Goal: Obtain resource: Obtain resource

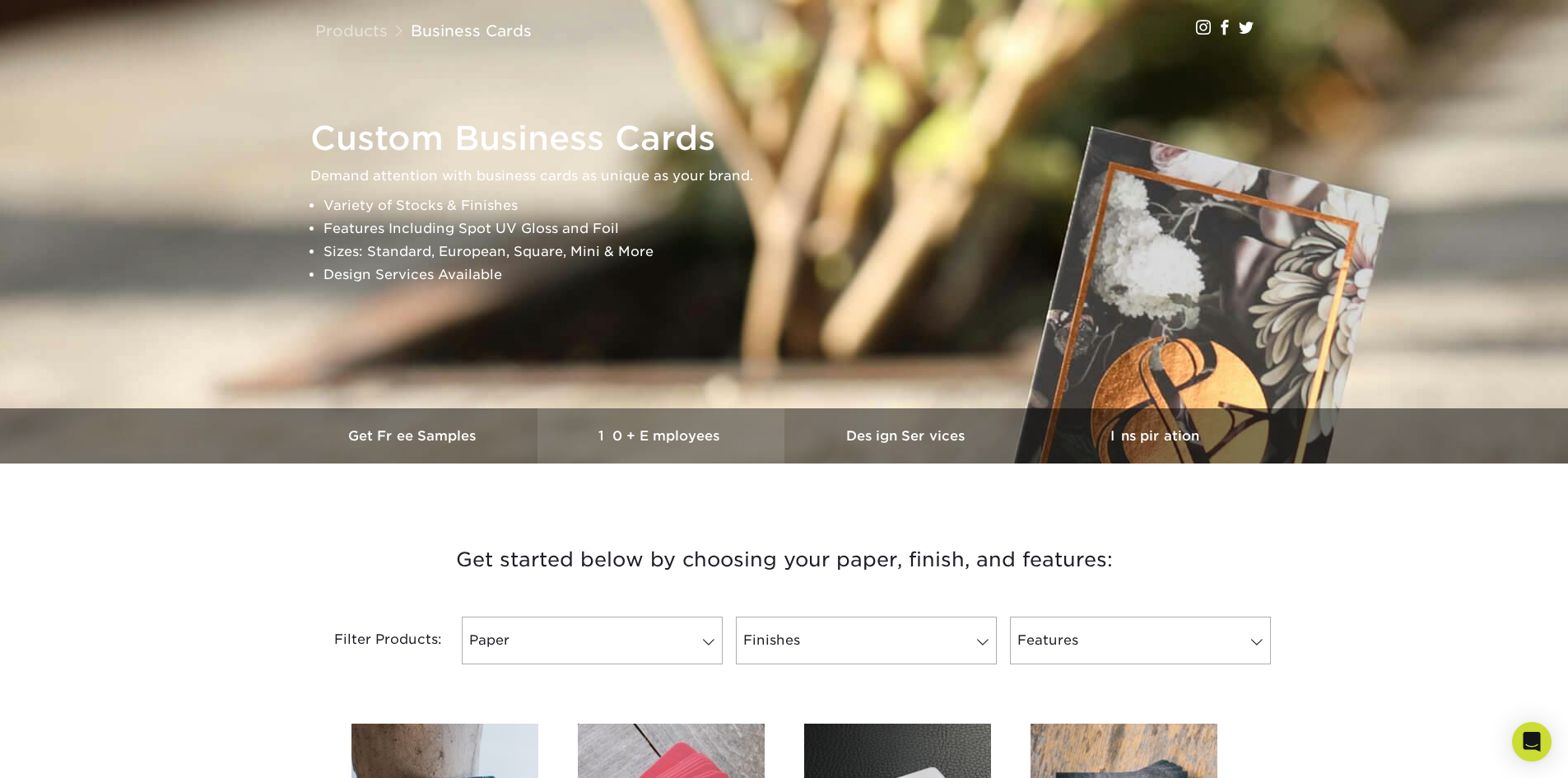
scroll to position [412, 0]
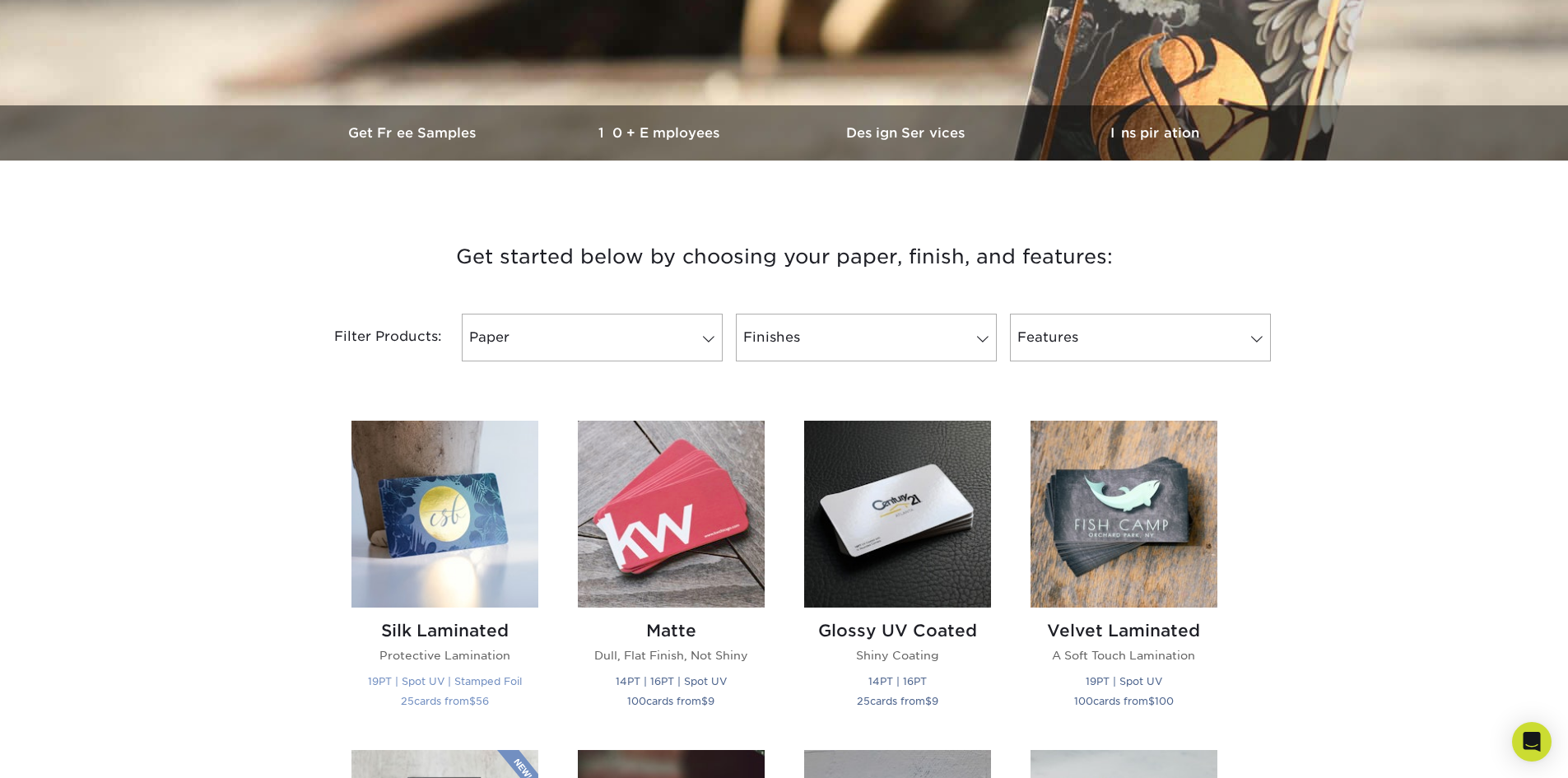
click at [460, 509] on img at bounding box center [444, 514] width 187 height 187
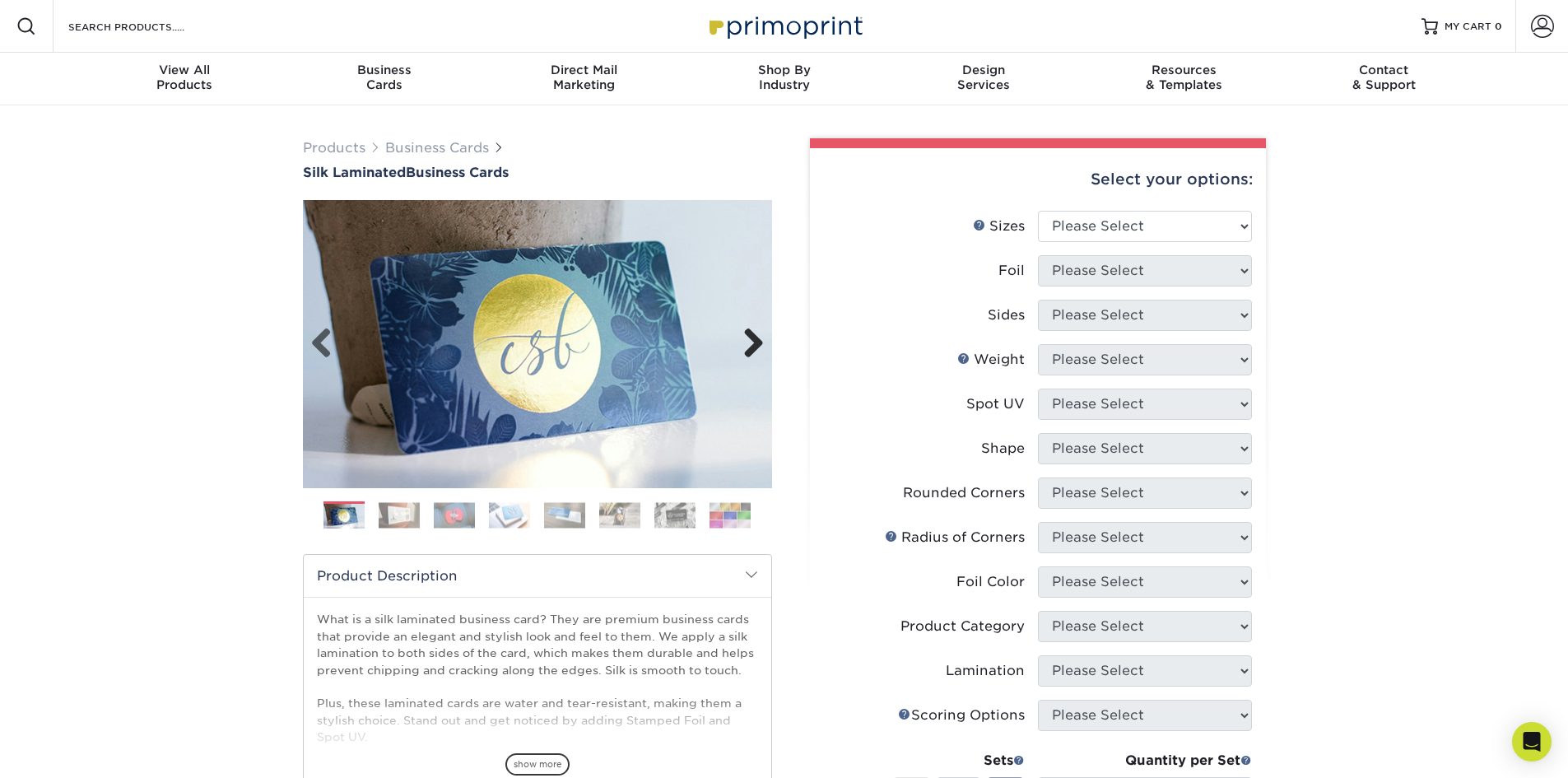
click at [758, 346] on link "Next" at bounding box center [746, 343] width 32 height 32
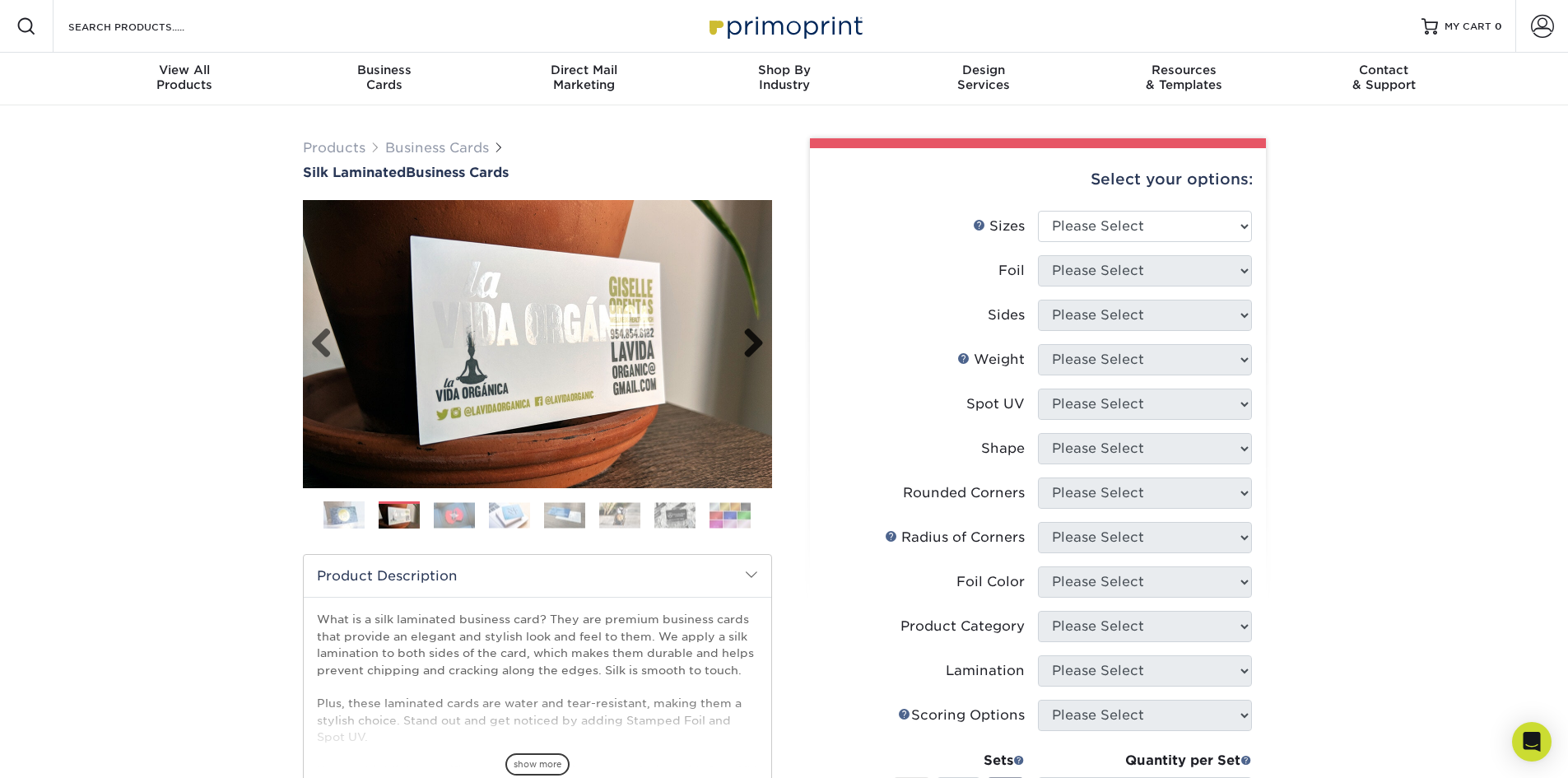
click at [758, 348] on link "Next" at bounding box center [746, 343] width 32 height 32
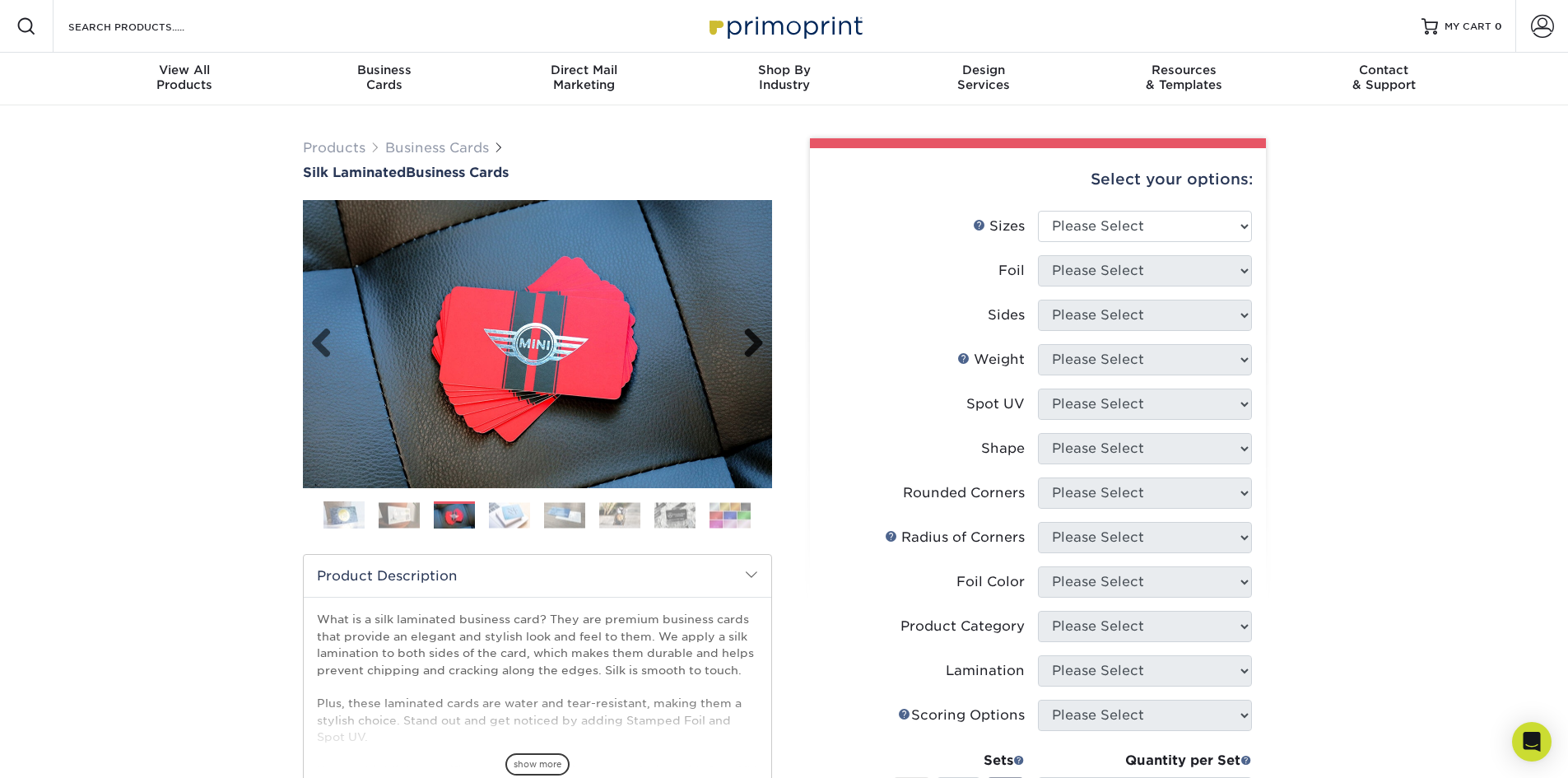
click at [758, 348] on link "Next" at bounding box center [746, 343] width 32 height 32
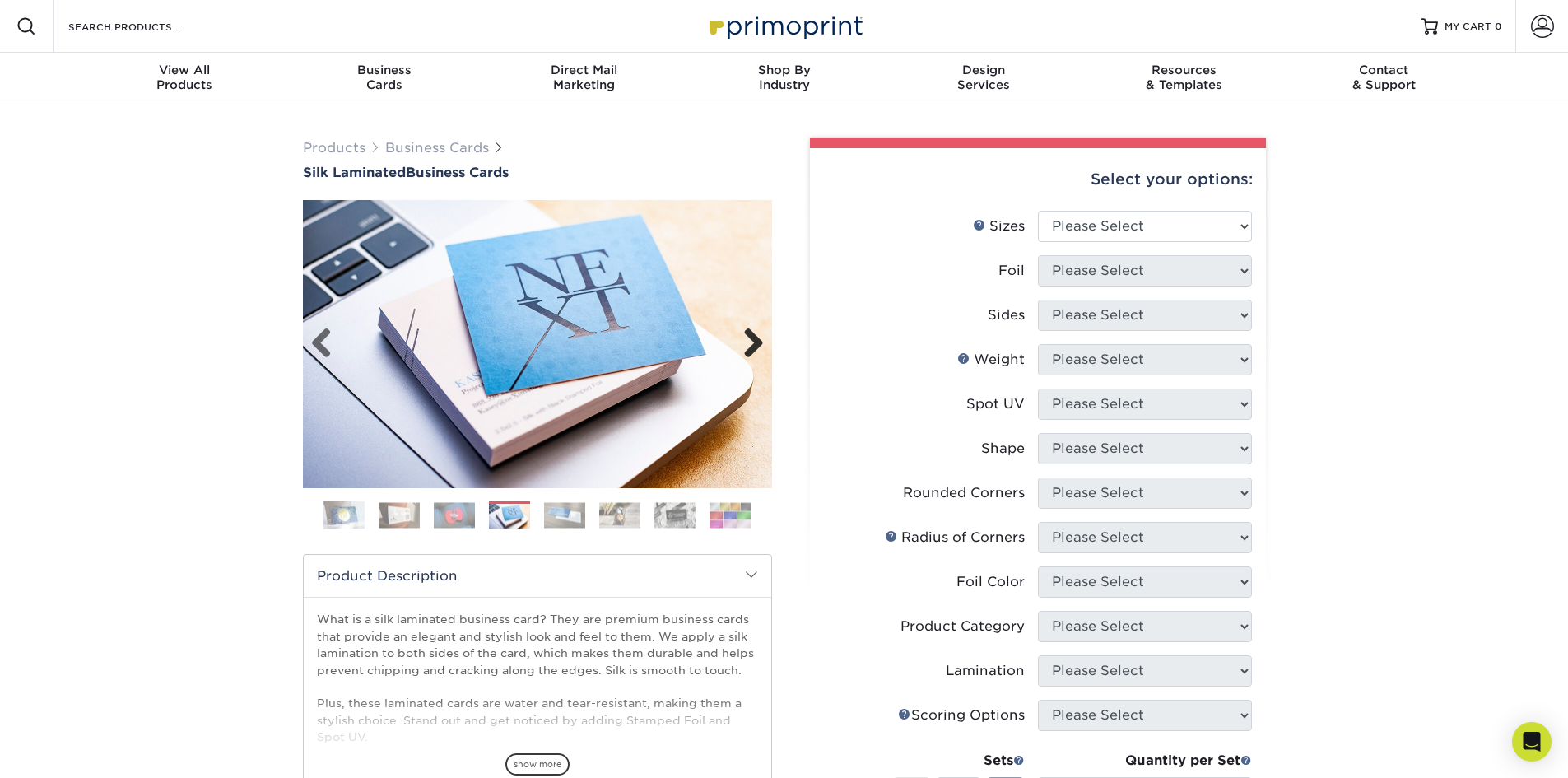
click at [758, 348] on link "Next" at bounding box center [746, 343] width 32 height 32
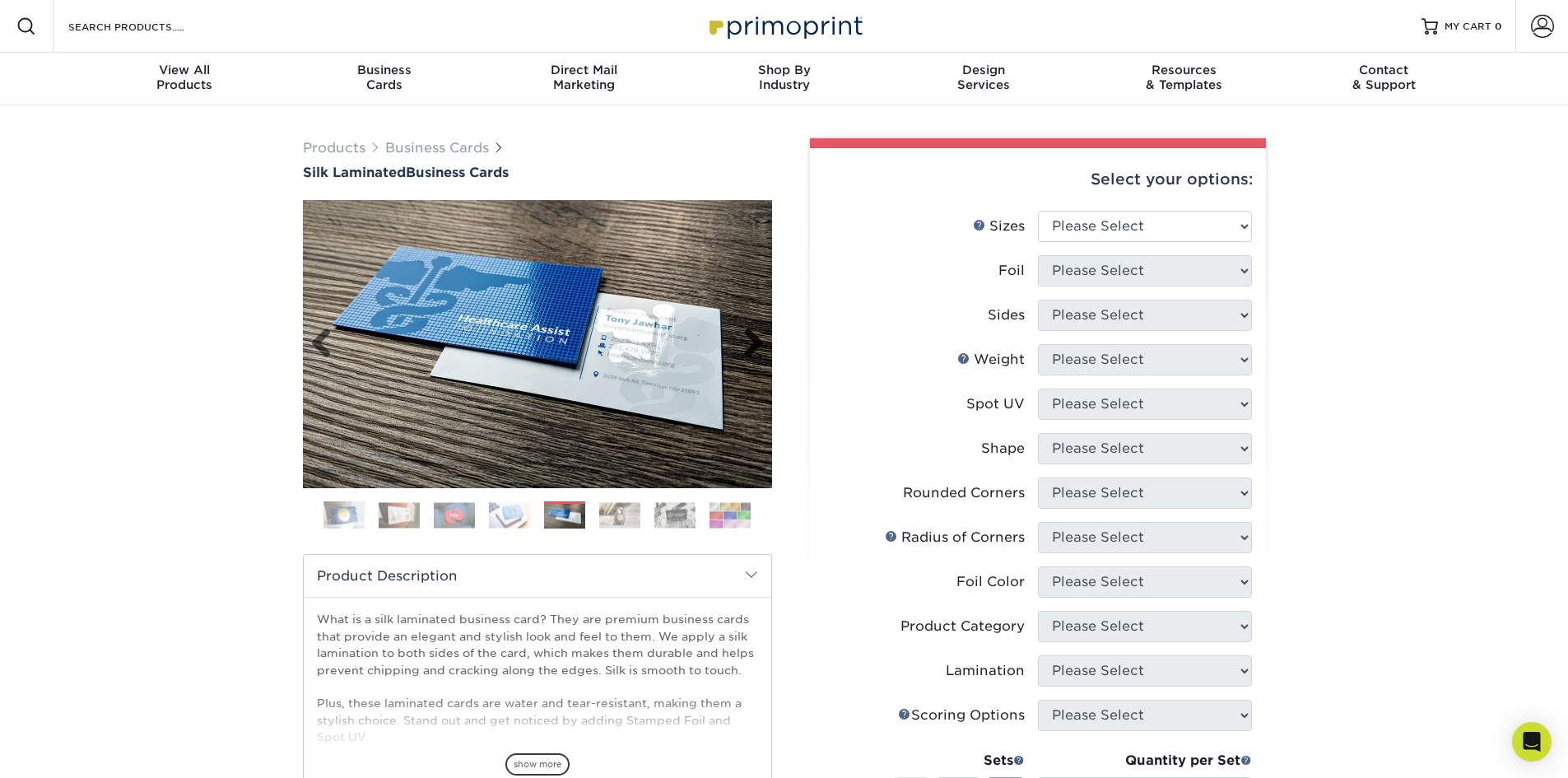
click at [758, 348] on link "Next" at bounding box center [746, 343] width 32 height 32
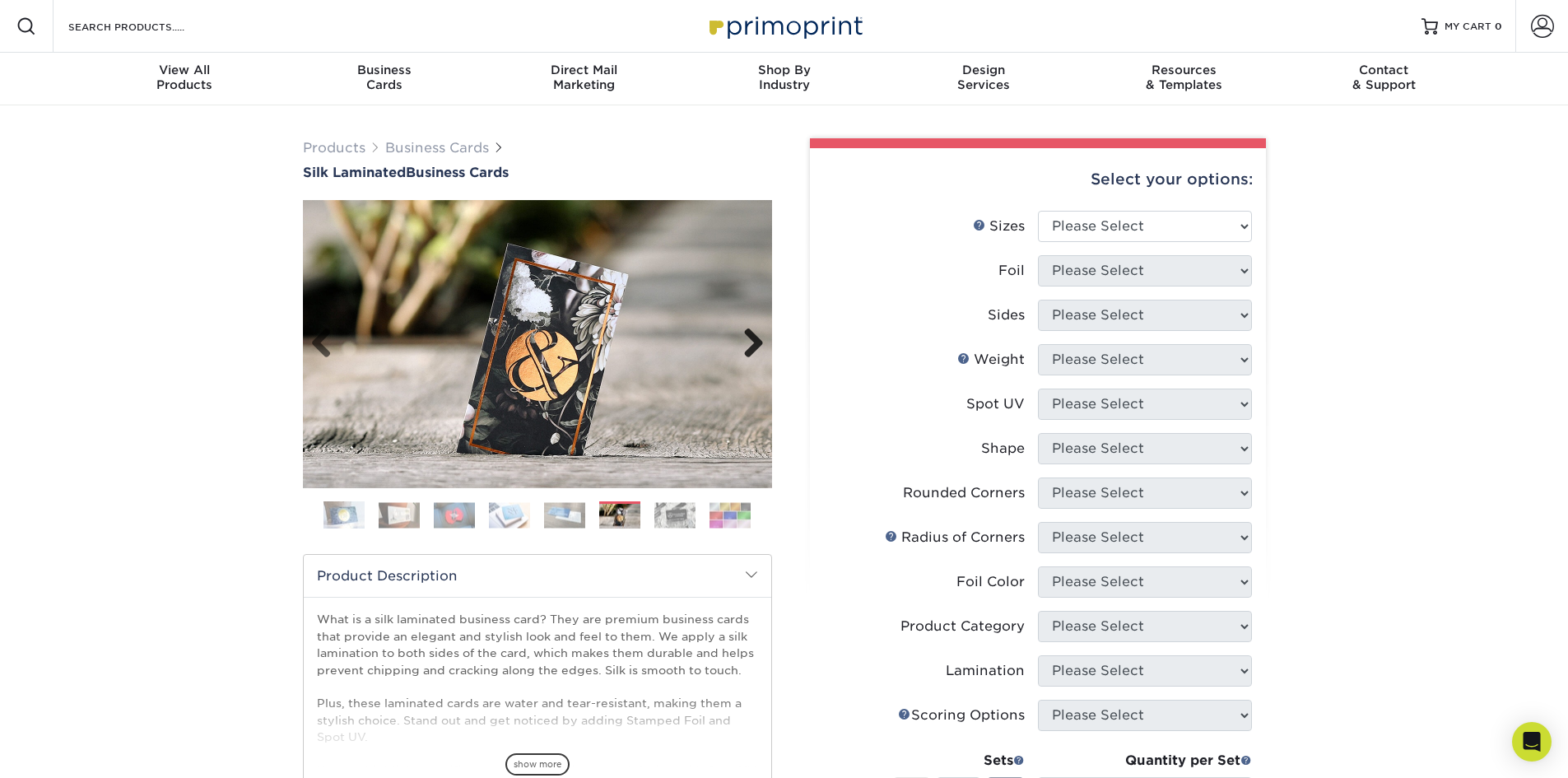
click at [758, 348] on link "Next" at bounding box center [746, 343] width 32 height 32
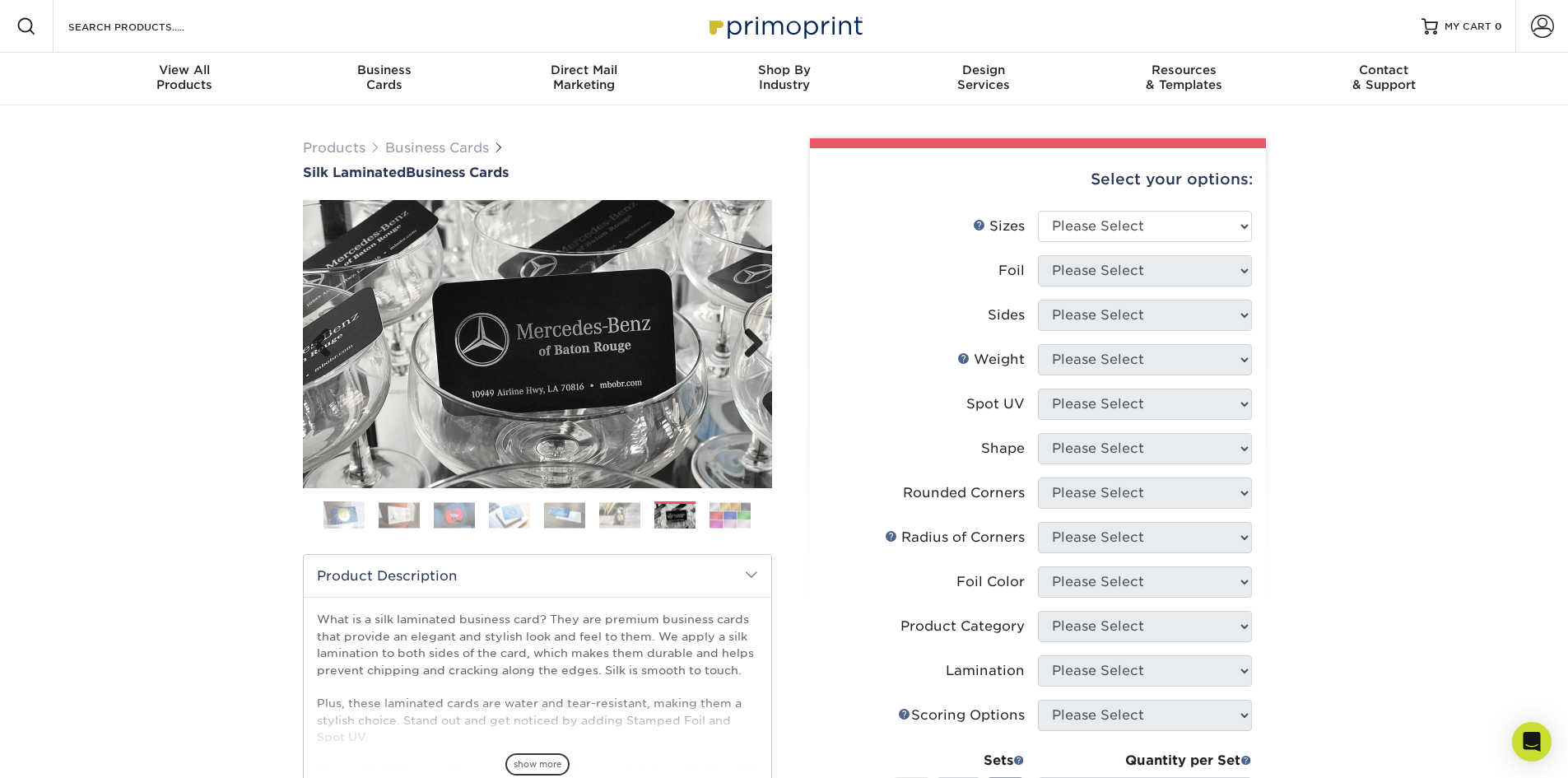
click at [758, 348] on link "Next" at bounding box center [746, 343] width 32 height 32
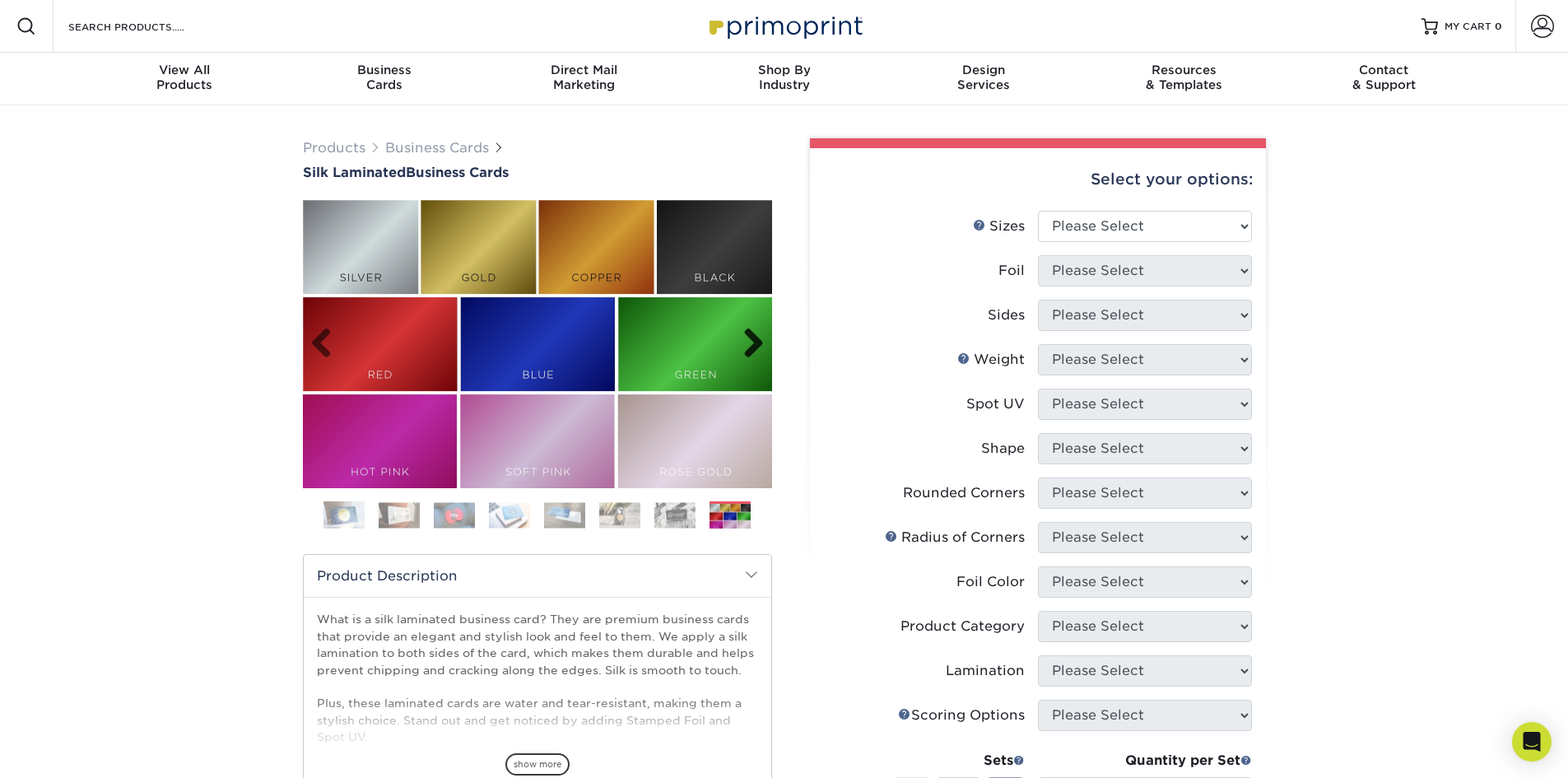
click at [758, 348] on link "Next" at bounding box center [746, 343] width 32 height 32
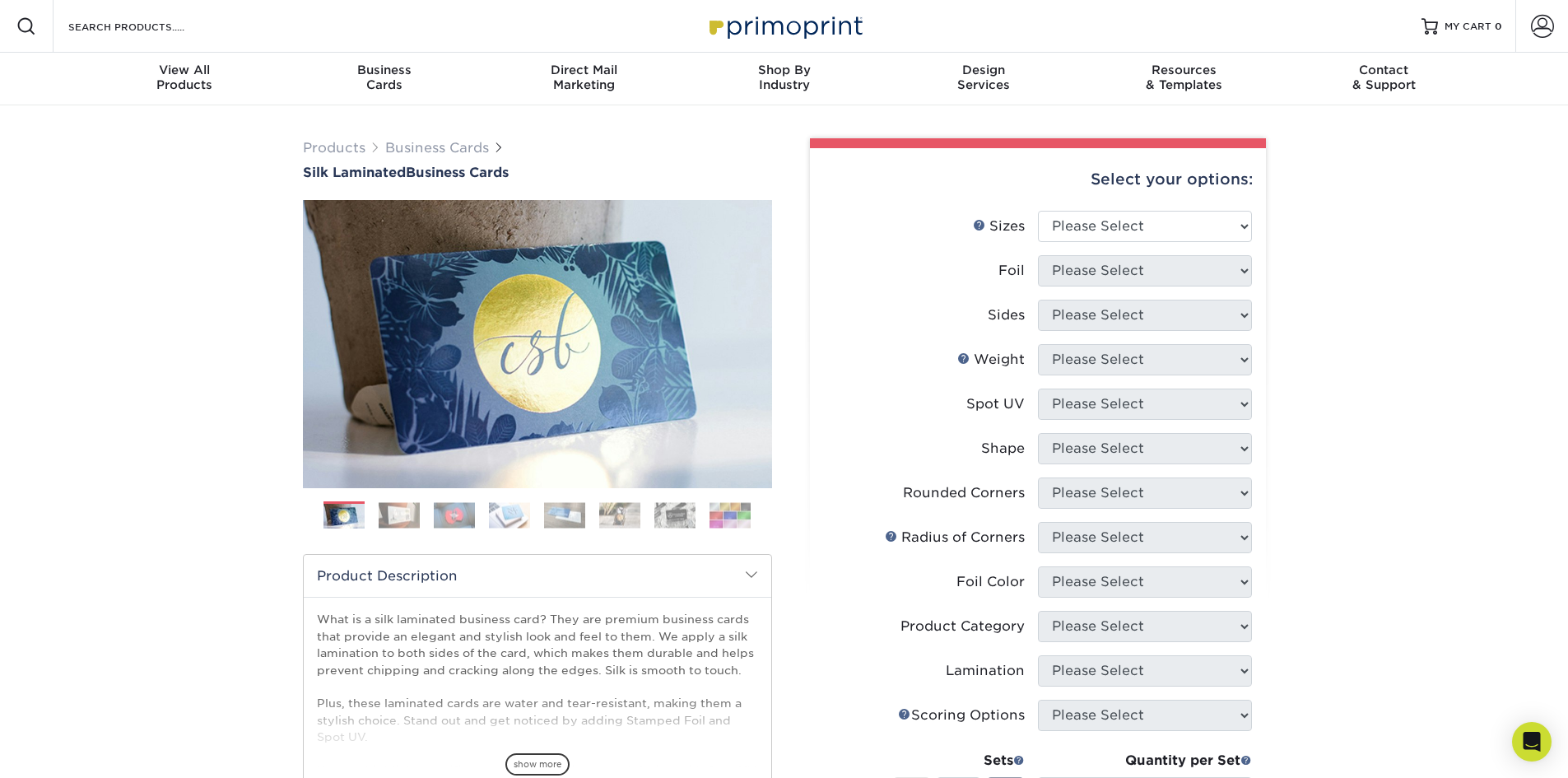
click at [100, 198] on div "Products Business Cards Silk Laminated Business Cards Previous Next" at bounding box center [784, 626] width 1568 height 1041
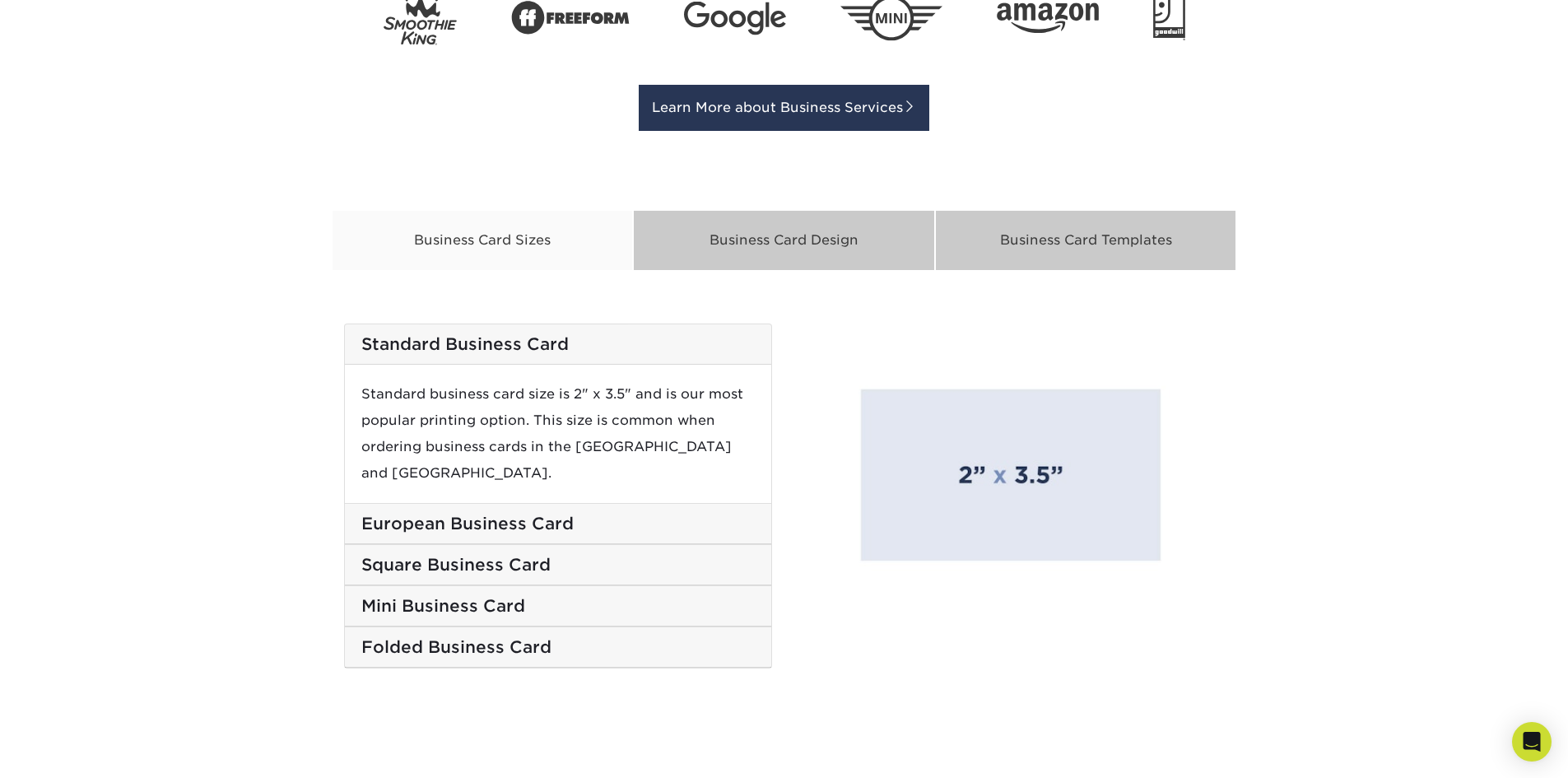
scroll to position [2140, 0]
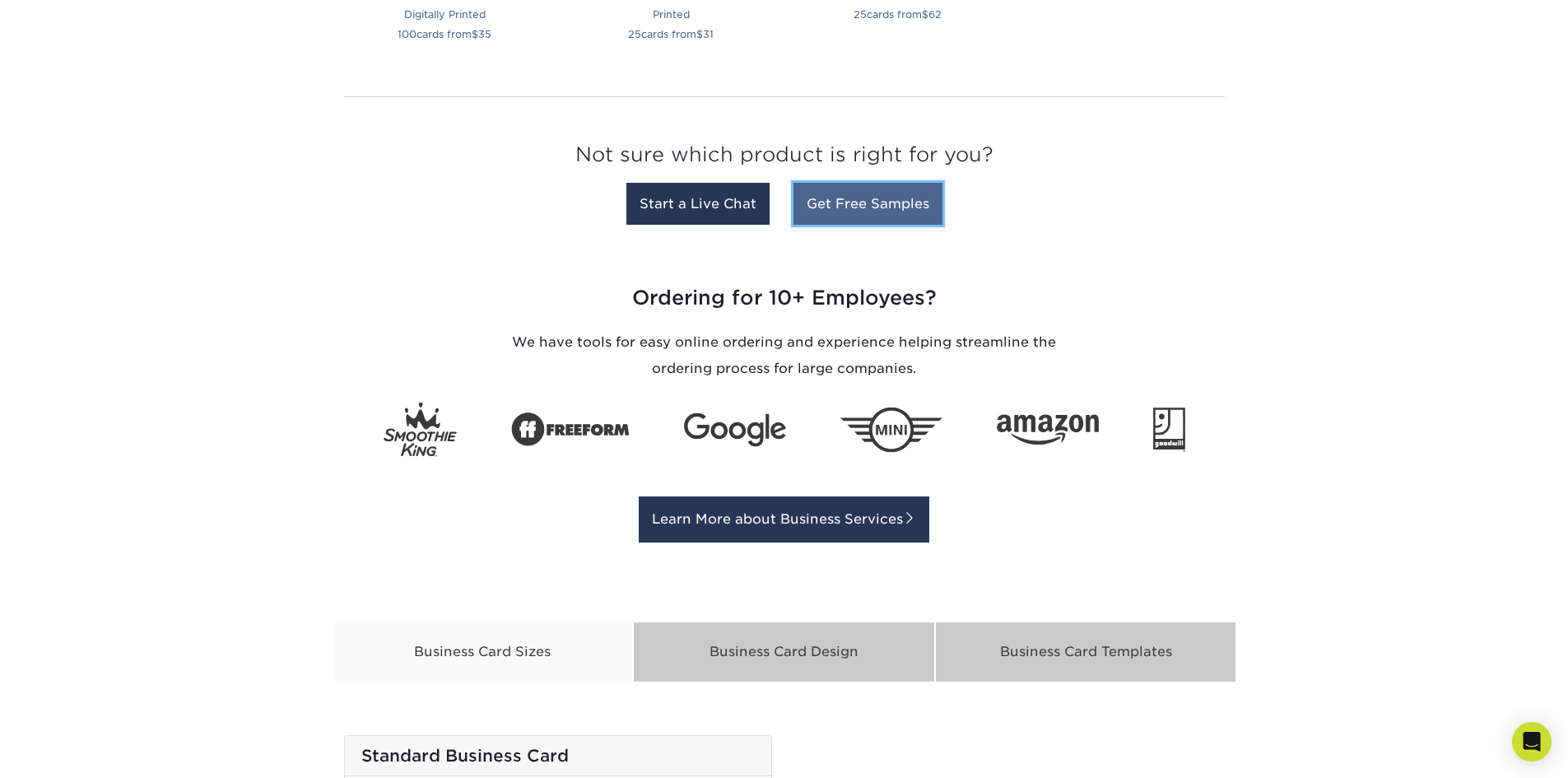
click at [879, 210] on link "Get Free Samples" at bounding box center [868, 204] width 149 height 42
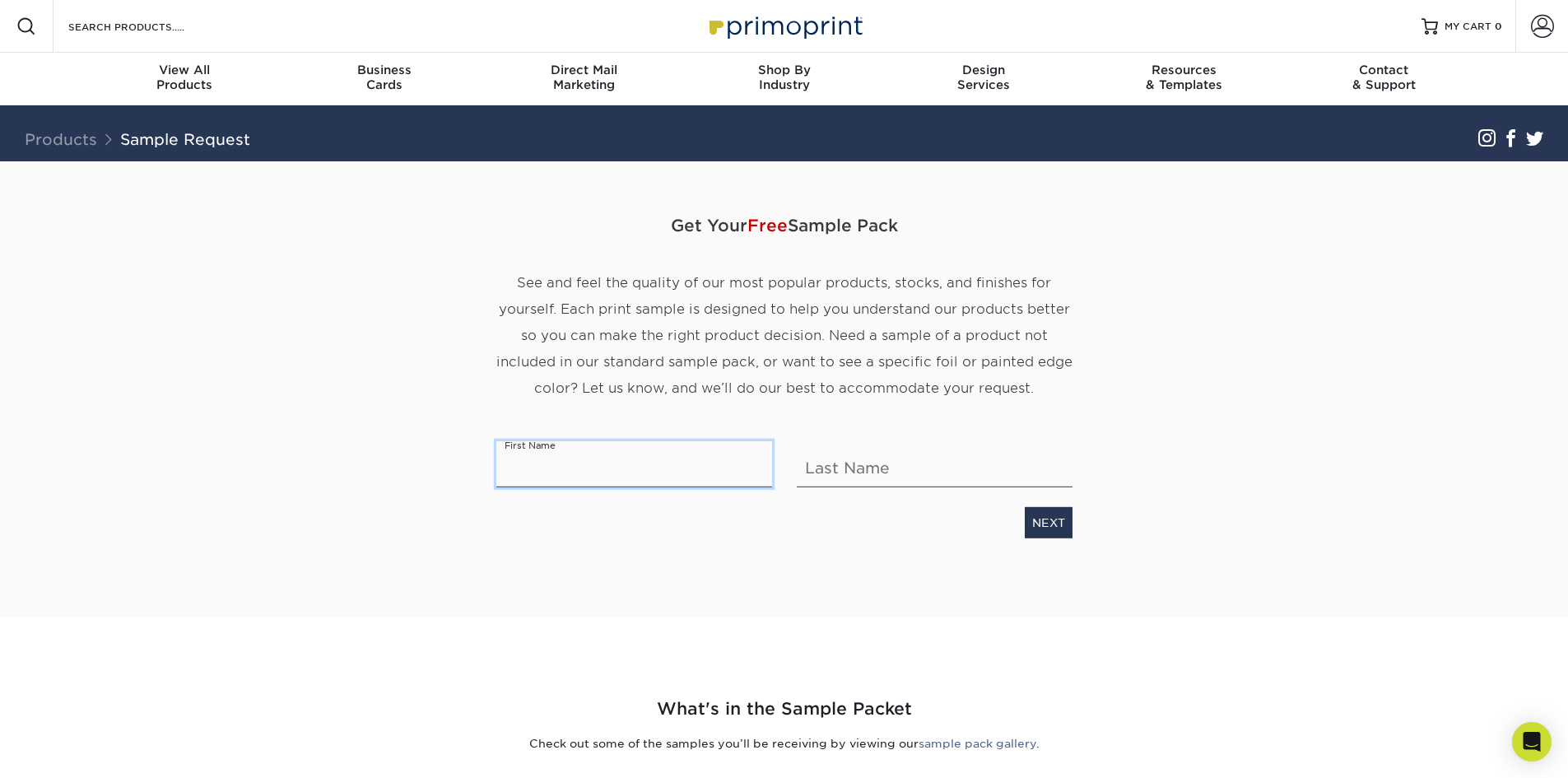
click at [629, 485] on input "text" at bounding box center [634, 464] width 276 height 46
type input "David"
type input "Jiau"
click at [1032, 524] on link "NEXT" at bounding box center [1048, 522] width 47 height 32
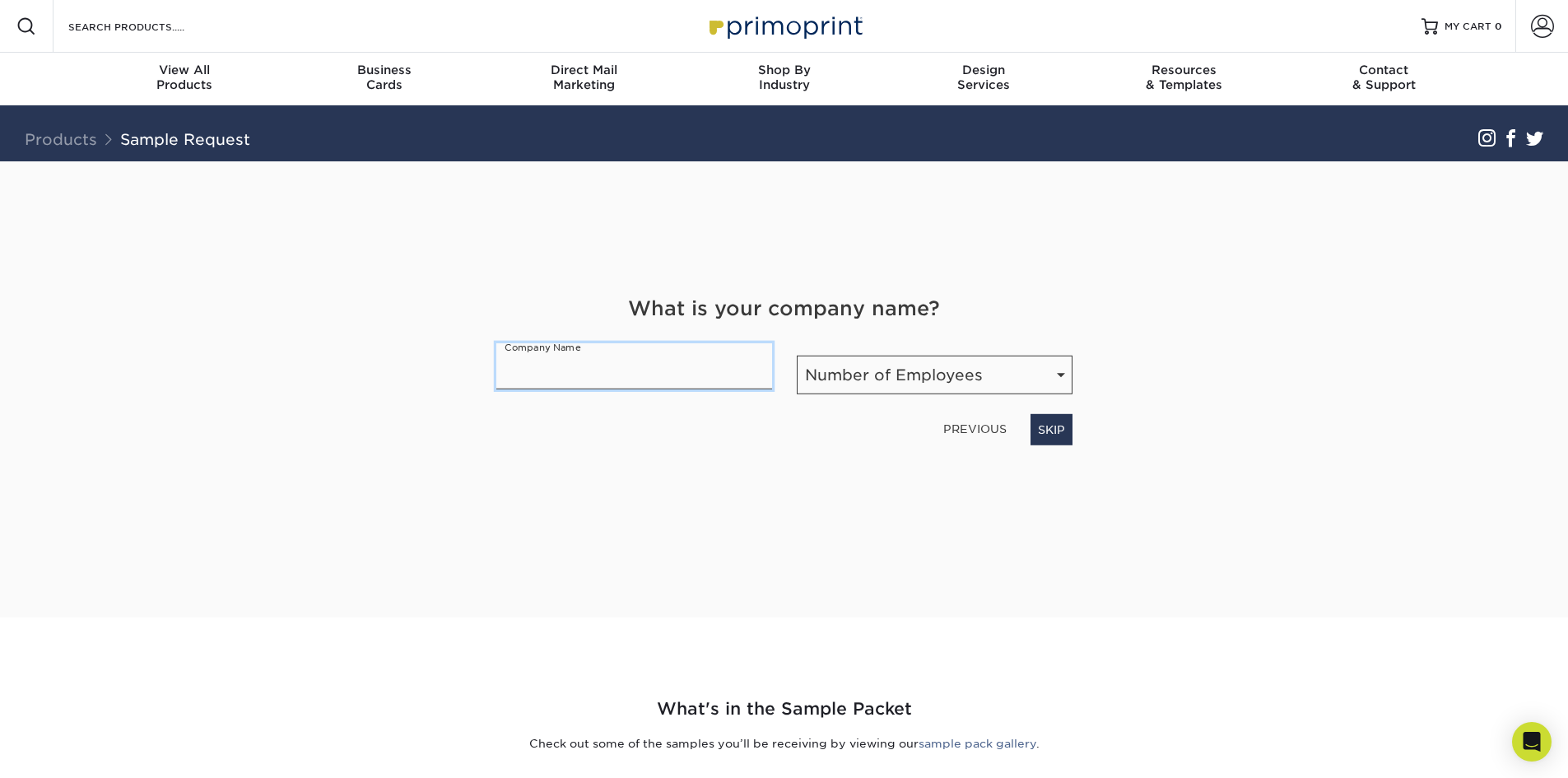
click at [762, 366] on input "text" at bounding box center [634, 366] width 276 height 46
type input "Tanera Transport LLC."
click at [881, 378] on select "Number of Employees Self-employed 1-10 employees 11-50 employees 51-200 employe…" at bounding box center [934, 375] width 276 height 39
select select "51-200"
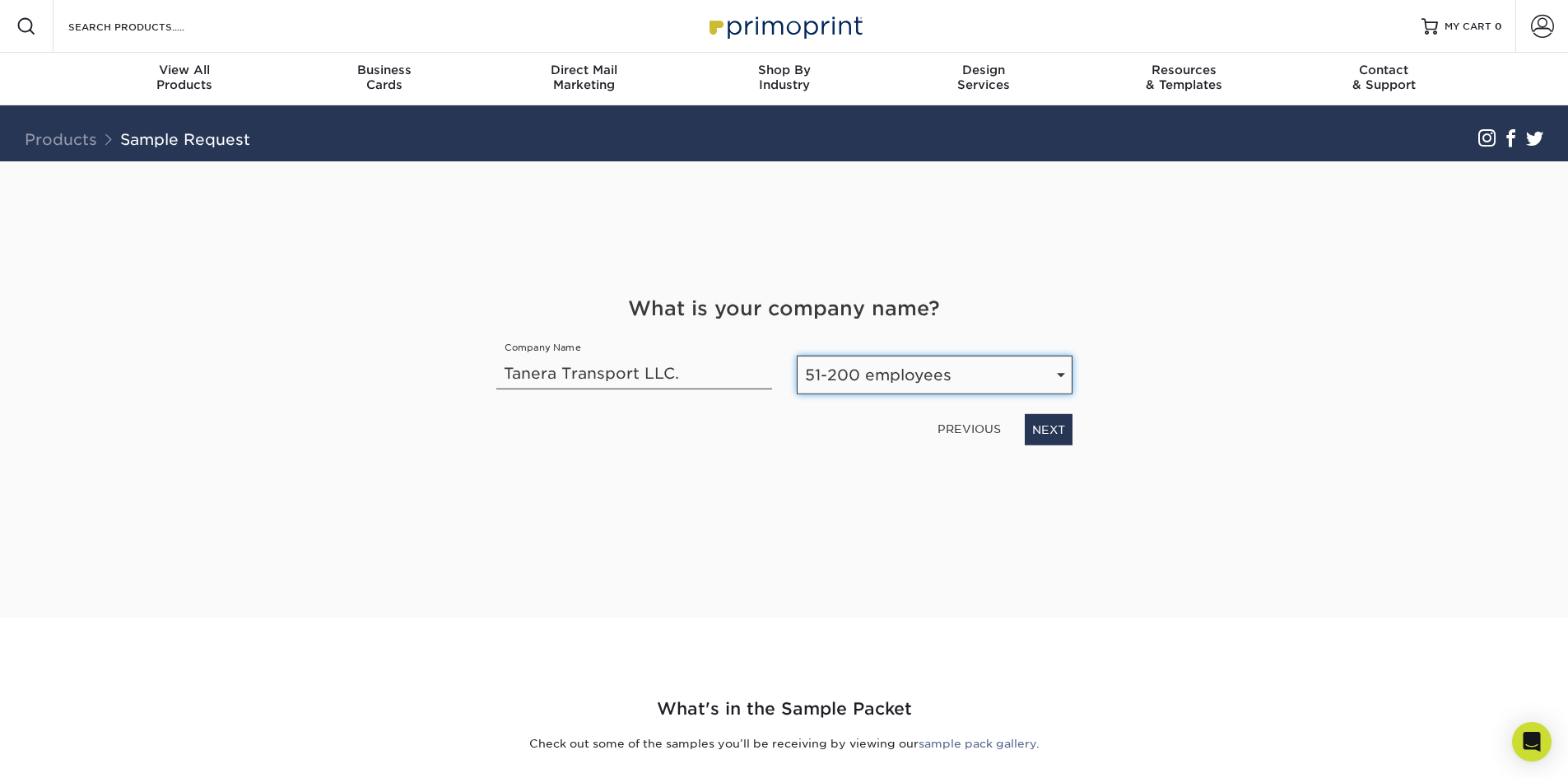
click at [796, 356] on select "Number of Employees Self-employed 1-10 employees 11-50 employees 51-200 employe…" at bounding box center [934, 375] width 276 height 39
click at [1041, 439] on link "NEXT" at bounding box center [1048, 430] width 47 height 32
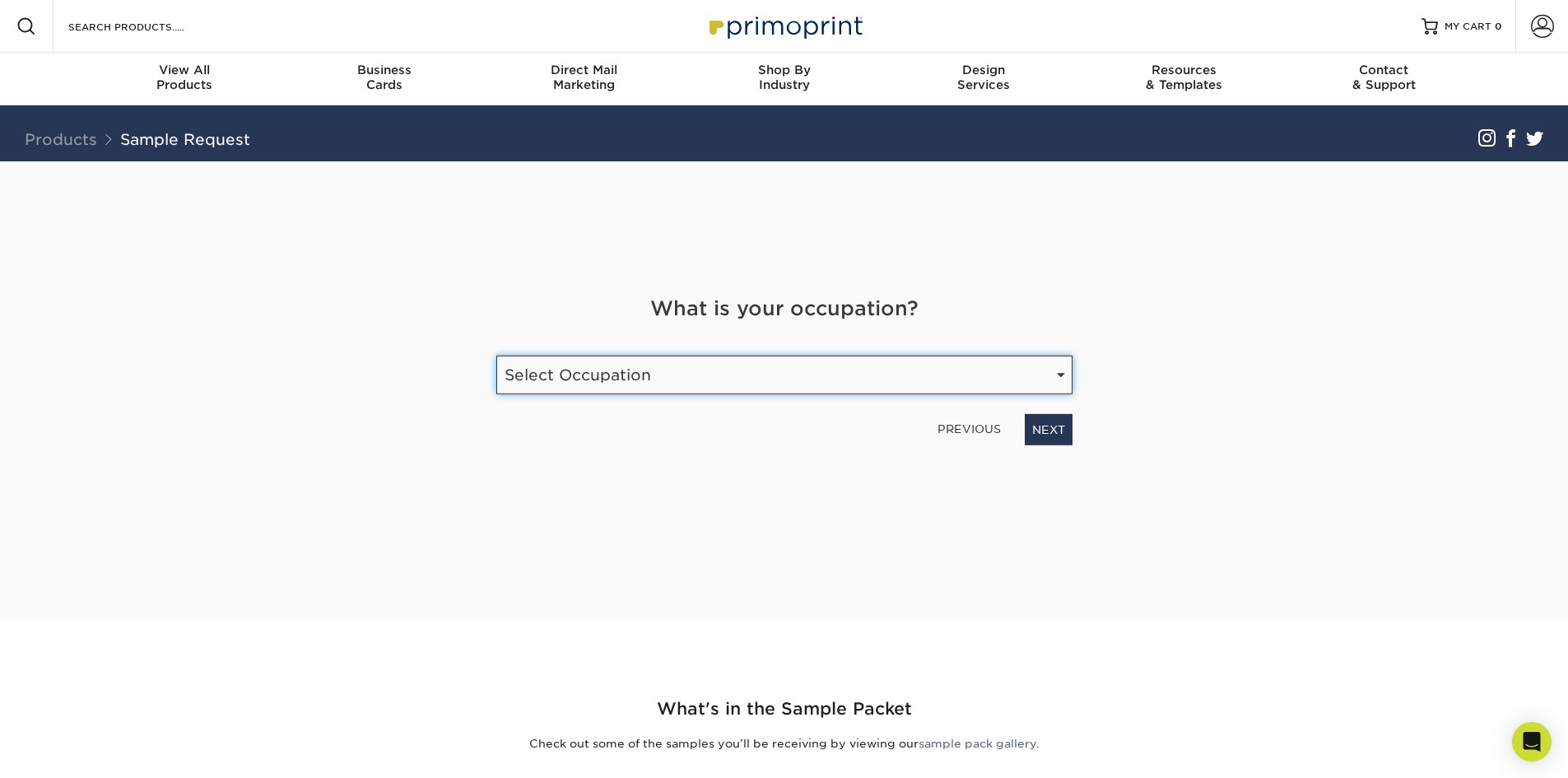
click at [937, 368] on select "Select Occupation Agency Automotive Blogger Cleaning Services Construction Educ…" at bounding box center [784, 375] width 576 height 39
select select "Transportation"
click at [496, 356] on select "Select Occupation Agency Automotive Blogger Cleaning Services Construction Educ…" at bounding box center [784, 375] width 576 height 39
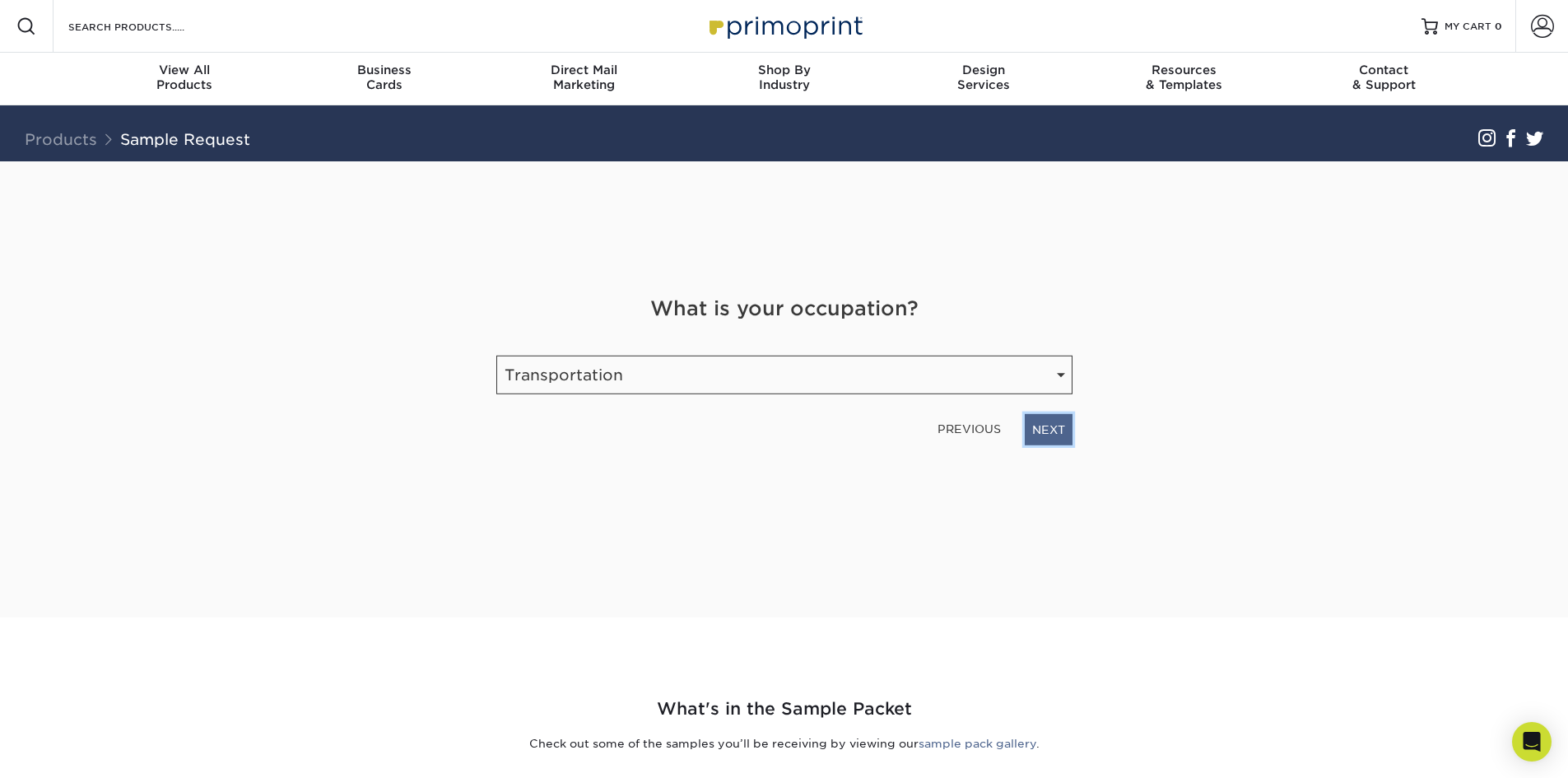
click at [1040, 434] on link "NEXT" at bounding box center [1048, 430] width 47 height 32
click at [719, 389] on input "email" at bounding box center [684, 369] width 376 height 46
type input "davidj@taneratransport.com"
type input "6267780168"
click at [1044, 431] on link "NEXT" at bounding box center [1048, 428] width 47 height 32
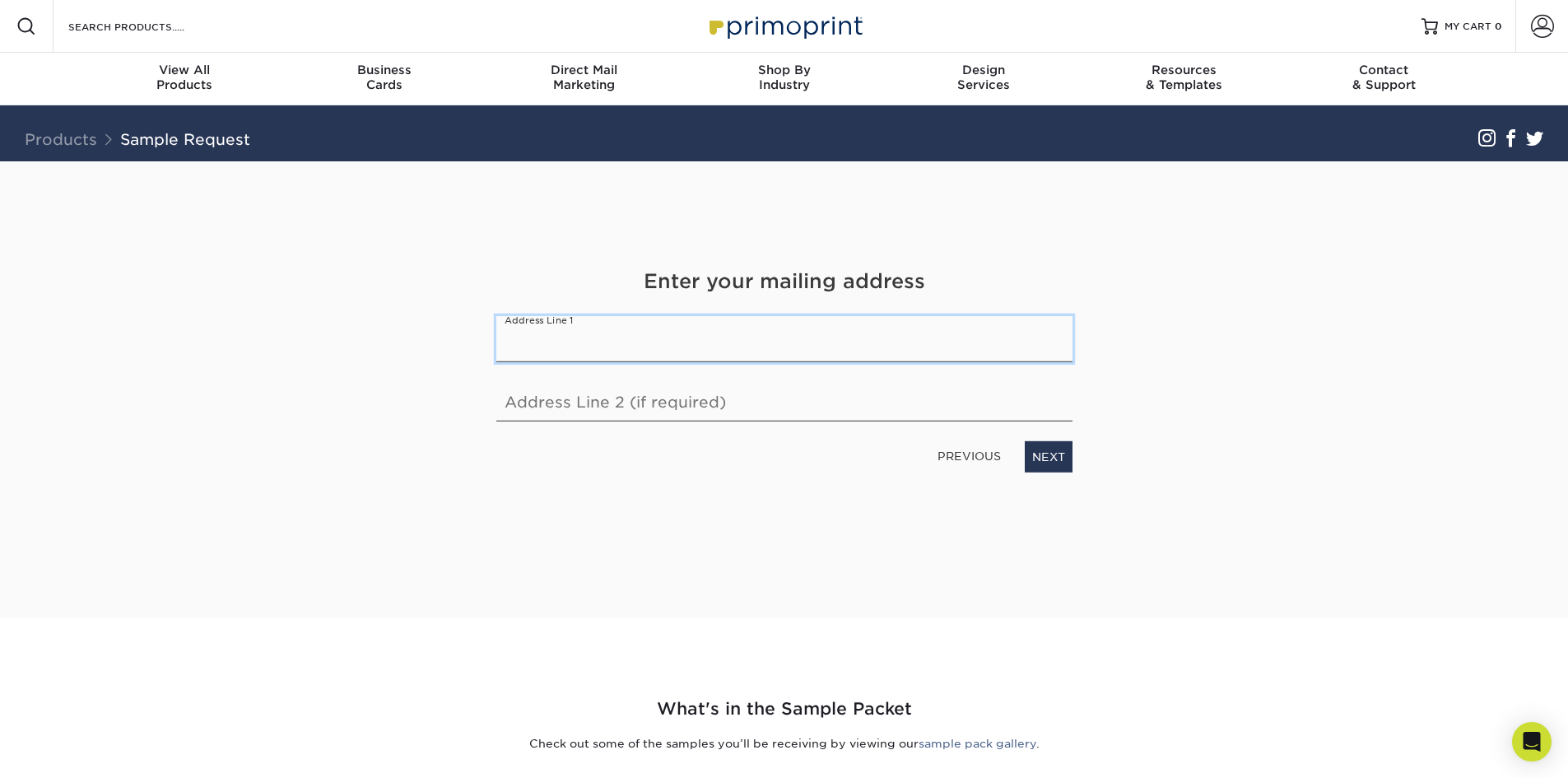
click at [699, 332] on input "text" at bounding box center [784, 339] width 576 height 46
type input "20955 Pathfinder Rd."
type input "222"
click at [841, 341] on input "20955 Pathfinder Rd." at bounding box center [784, 339] width 576 height 46
type input "20955 Pathfinder Rd. #222"
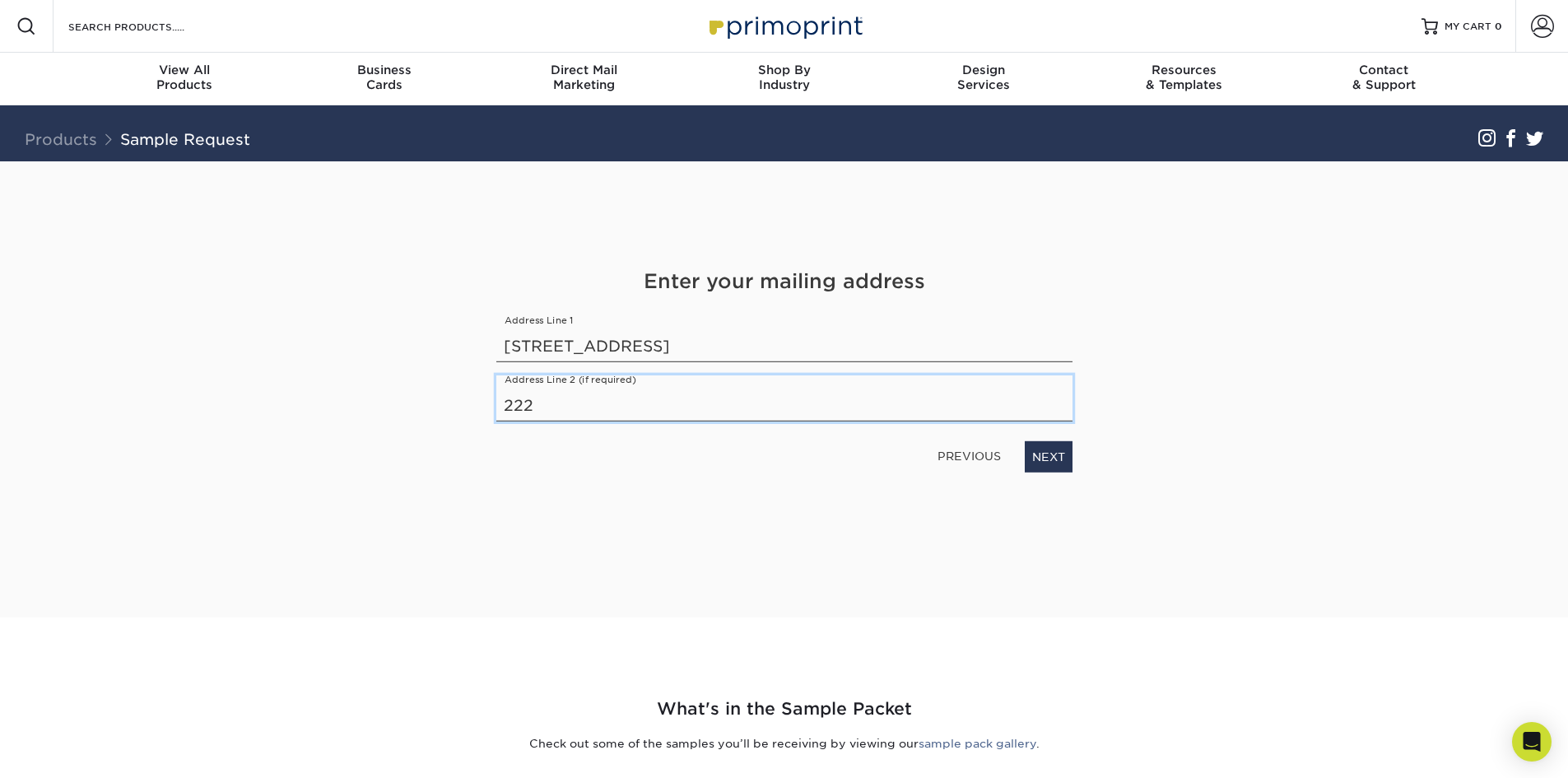
drag, startPoint x: 561, startPoint y: 395, endPoint x: 426, endPoint y: 397, distance: 135.0
click at [427, 397] on div "Get Your Free Sample Pack See and feel the quality of our most popular products…" at bounding box center [784, 389] width 963 height 456
click at [1047, 466] on link "NEXT" at bounding box center [1048, 457] width 47 height 32
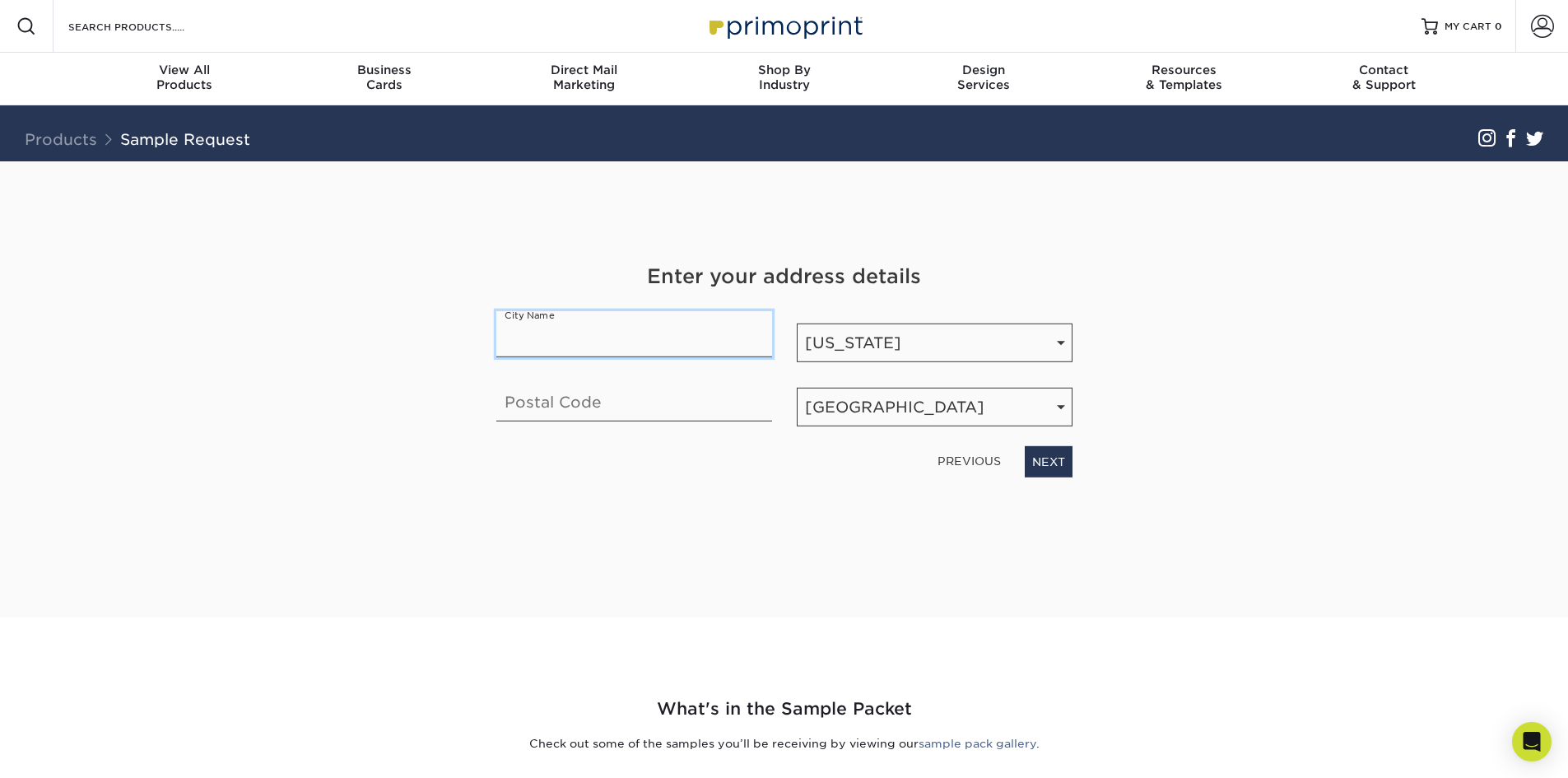
click at [559, 325] on input "text" at bounding box center [634, 334] width 276 height 46
type input "Diamond Bar"
type input "91765"
click at [1051, 467] on link "NEXT" at bounding box center [1048, 462] width 47 height 32
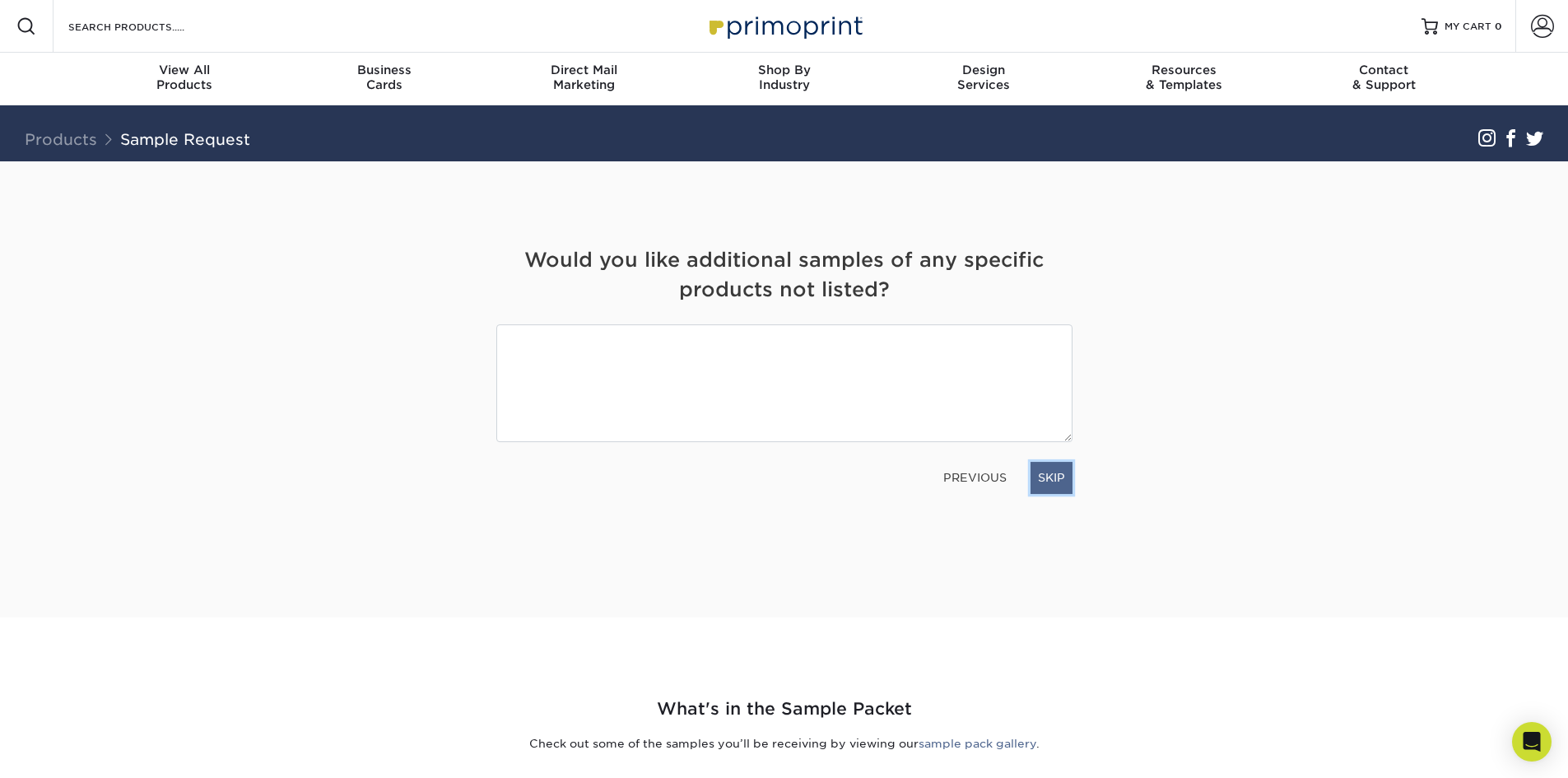
click at [1059, 480] on link "SKIP" at bounding box center [1052, 478] width 42 height 32
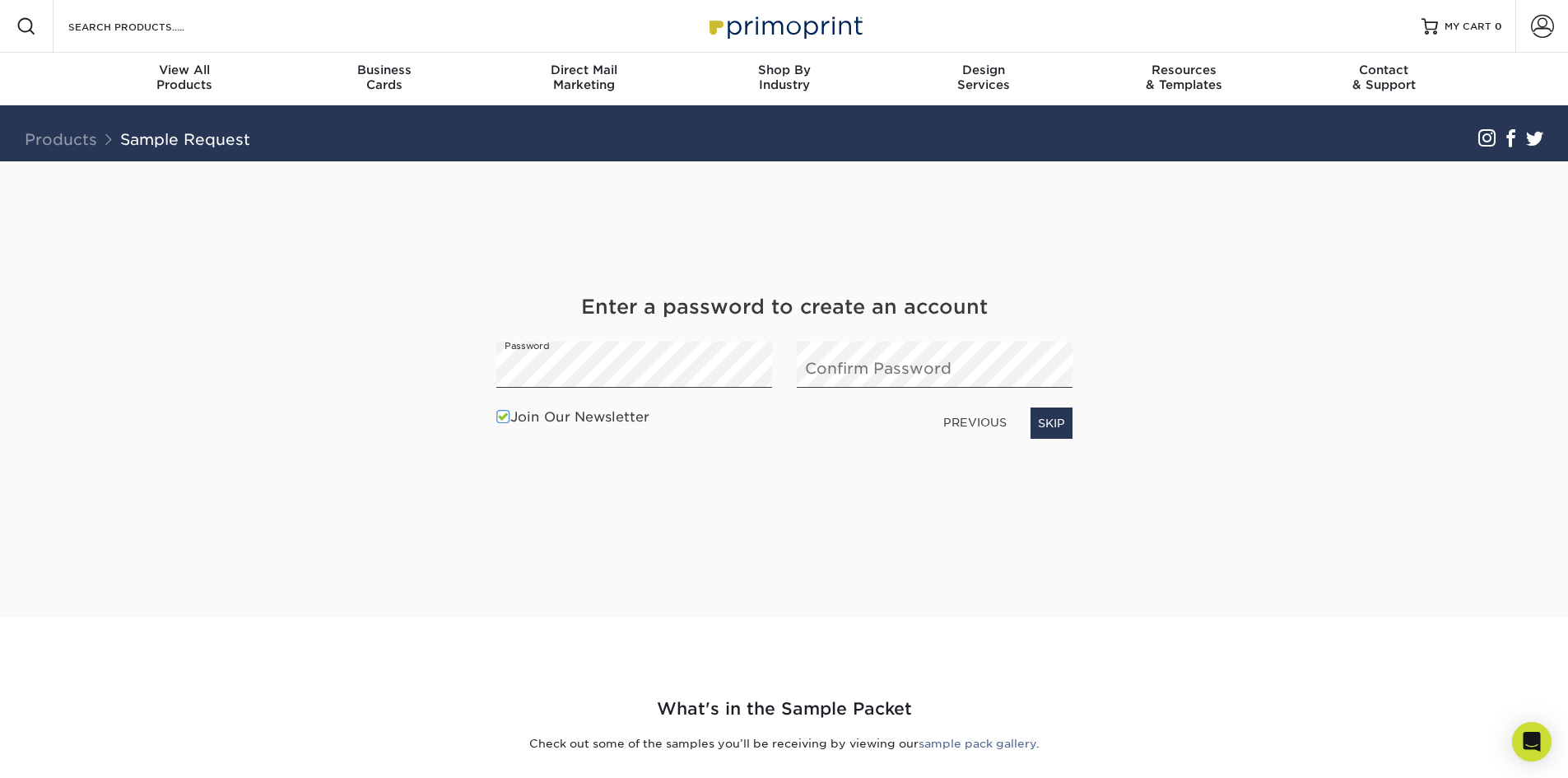
click at [605, 418] on label "Join Our Newsletter" at bounding box center [572, 417] width 153 height 19
click at [0, 0] on input "Join Our Newsletter" at bounding box center [0, 0] width 0 height 0
drag, startPoint x: 603, startPoint y: 391, endPoint x: 1047, endPoint y: 428, distance: 445.5
click at [1047, 428] on link "SKIP" at bounding box center [1052, 423] width 42 height 32
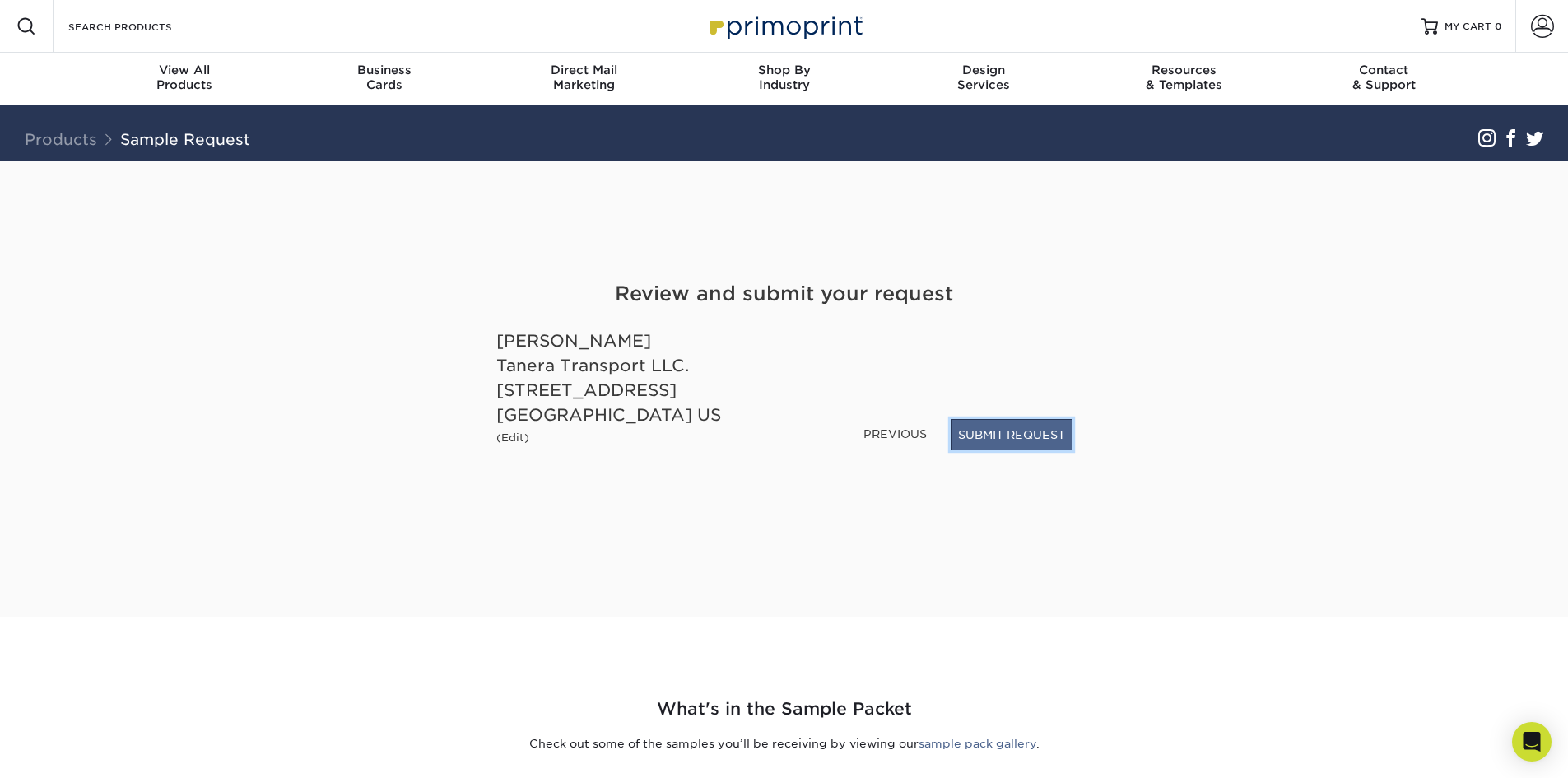
click at [1043, 438] on button "SUBMIT REQUEST" at bounding box center [1011, 435] width 122 height 32
